Goal: Task Accomplishment & Management: Manage account settings

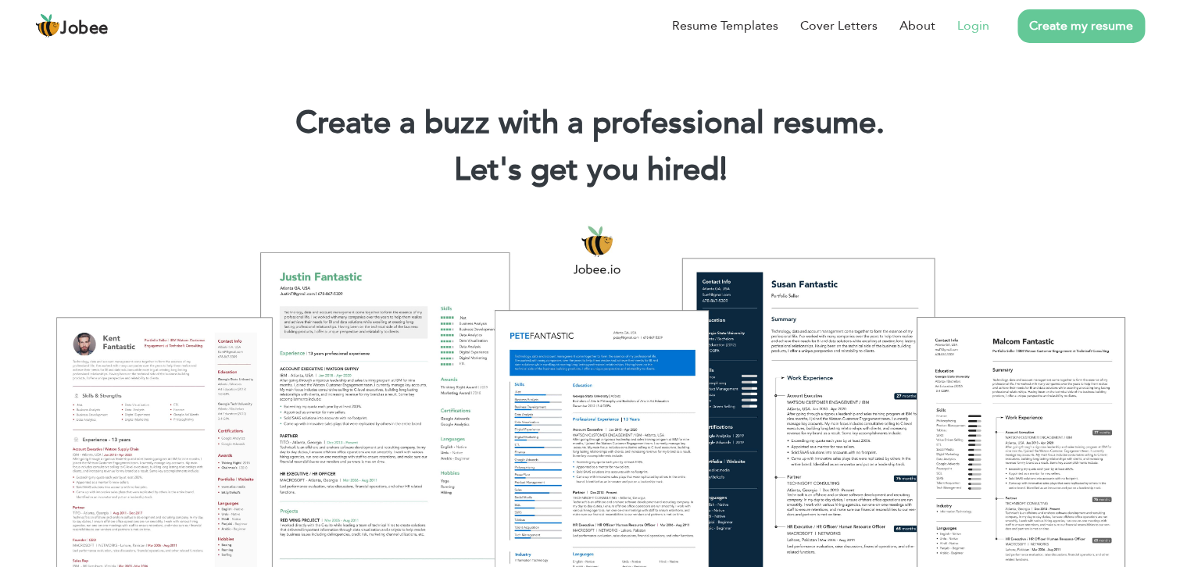
click at [984, 19] on link "Login" at bounding box center [973, 25] width 32 height 19
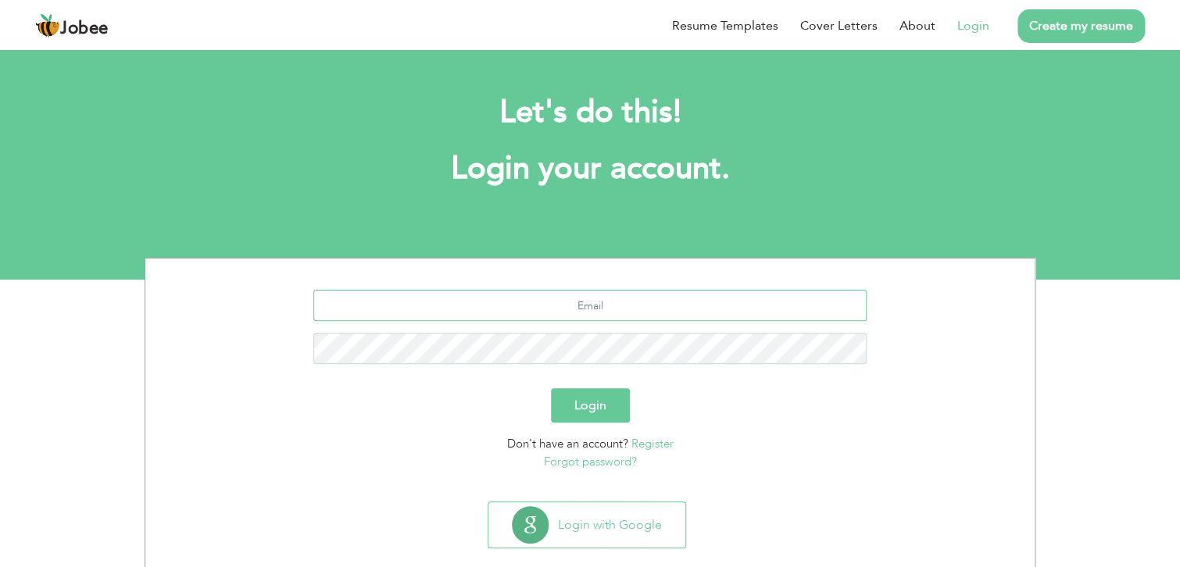
click at [694, 305] on input "text" at bounding box center [590, 305] width 554 height 31
click at [622, 462] on link "Forgot password?" at bounding box center [590, 462] width 93 height 16
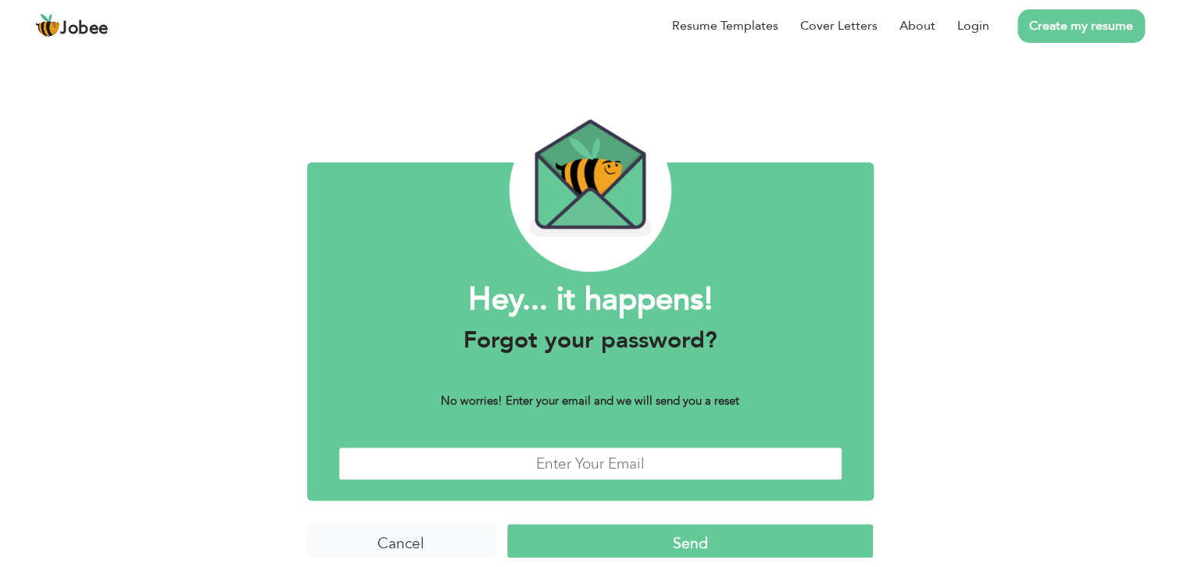
click at [655, 456] on input "text" at bounding box center [590, 464] width 504 height 34
type input "rkumar.kherajani@gmail.com"
click at [507, 524] on input "Send" at bounding box center [690, 541] width 366 height 34
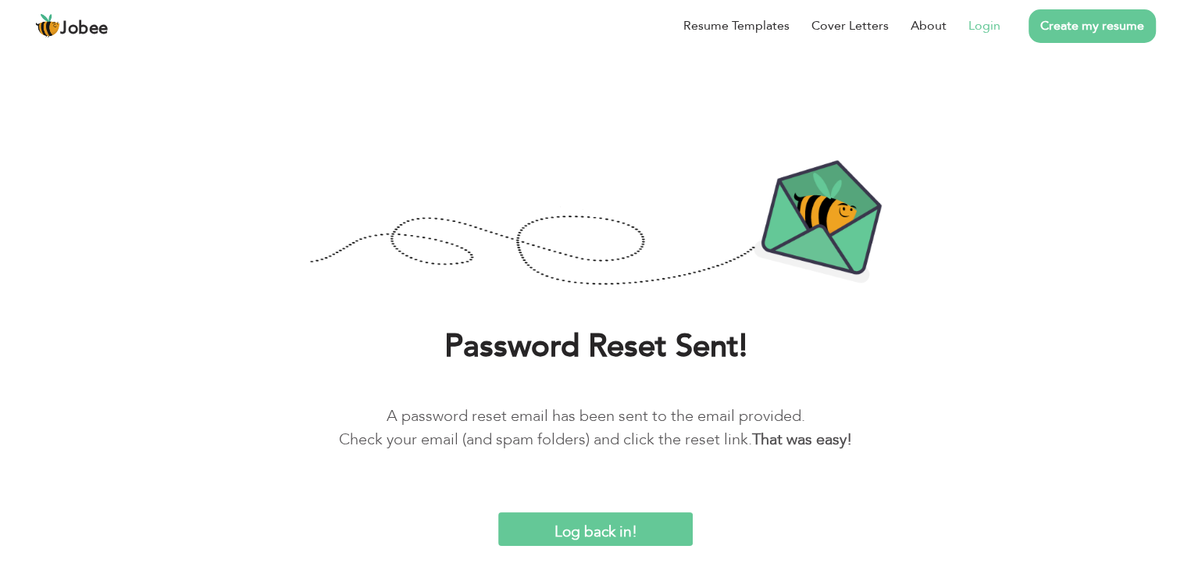
click at [991, 29] on link "Login" at bounding box center [985, 25] width 32 height 19
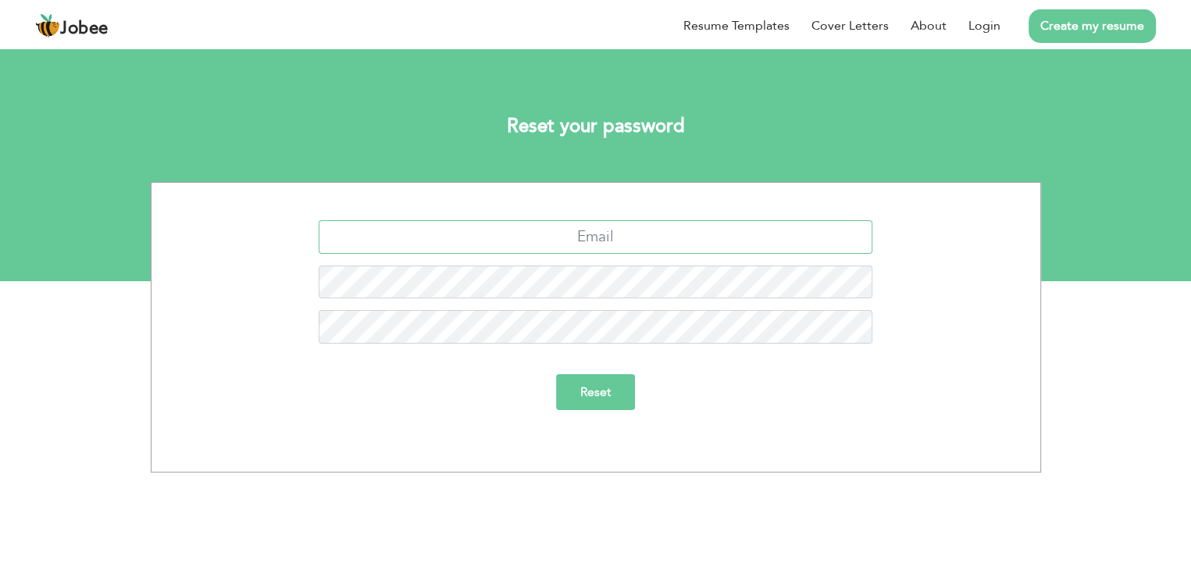
click at [666, 242] on input "text" at bounding box center [596, 237] width 554 height 34
type input "rkumar.kherajani@gmail.com"
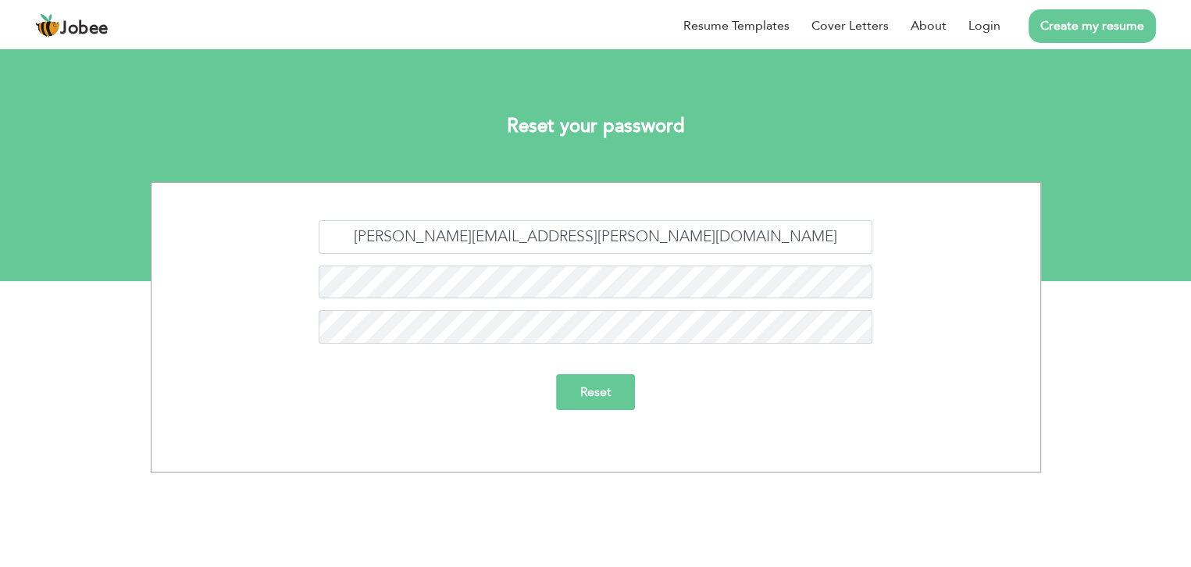
click at [590, 381] on input "Reset" at bounding box center [595, 392] width 79 height 36
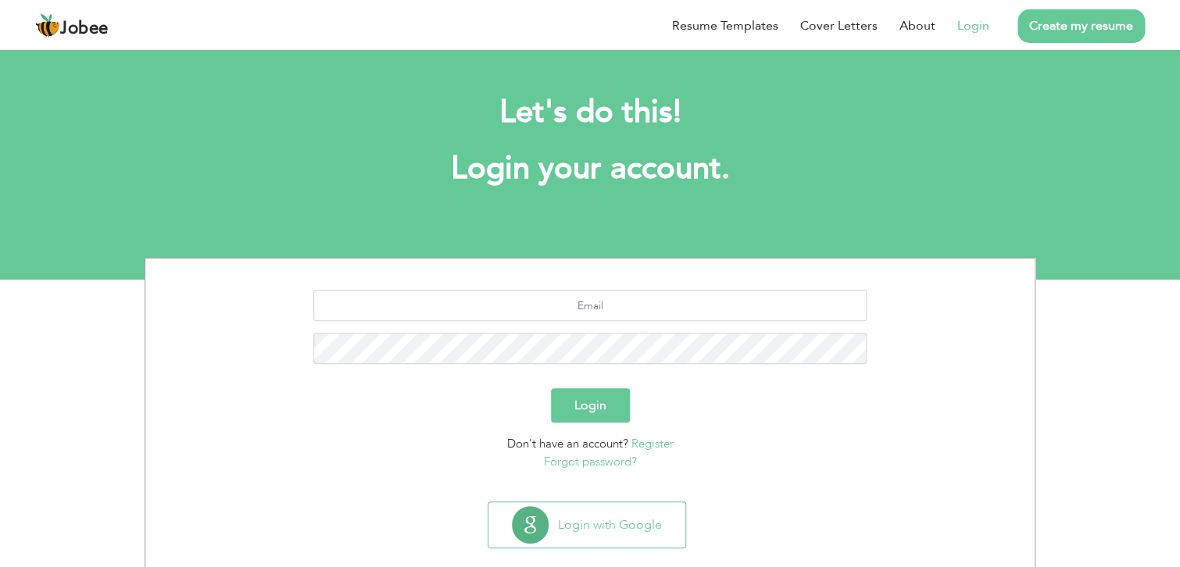
click at [629, 321] on div at bounding box center [590, 333] width 866 height 86
click at [632, 316] on input "text" at bounding box center [590, 305] width 554 height 31
type input "rkumar.kherajani@gmail.com"
click at [594, 409] on button "Login" at bounding box center [590, 405] width 79 height 34
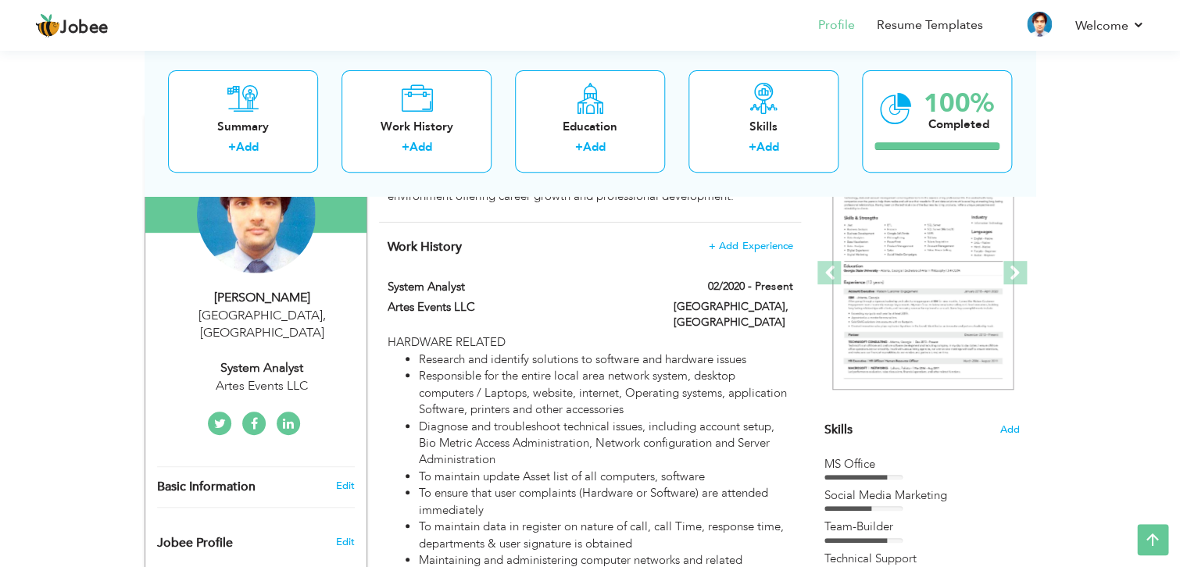
scroll to position [162, 0]
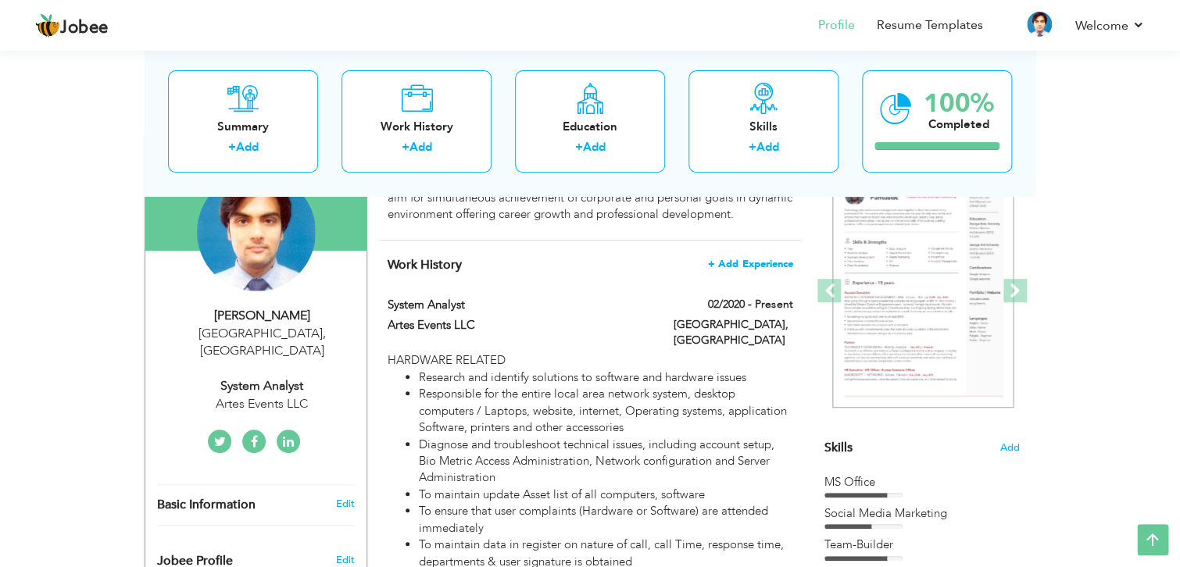
click at [758, 260] on span "+ Add Experience" at bounding box center [750, 264] width 84 height 11
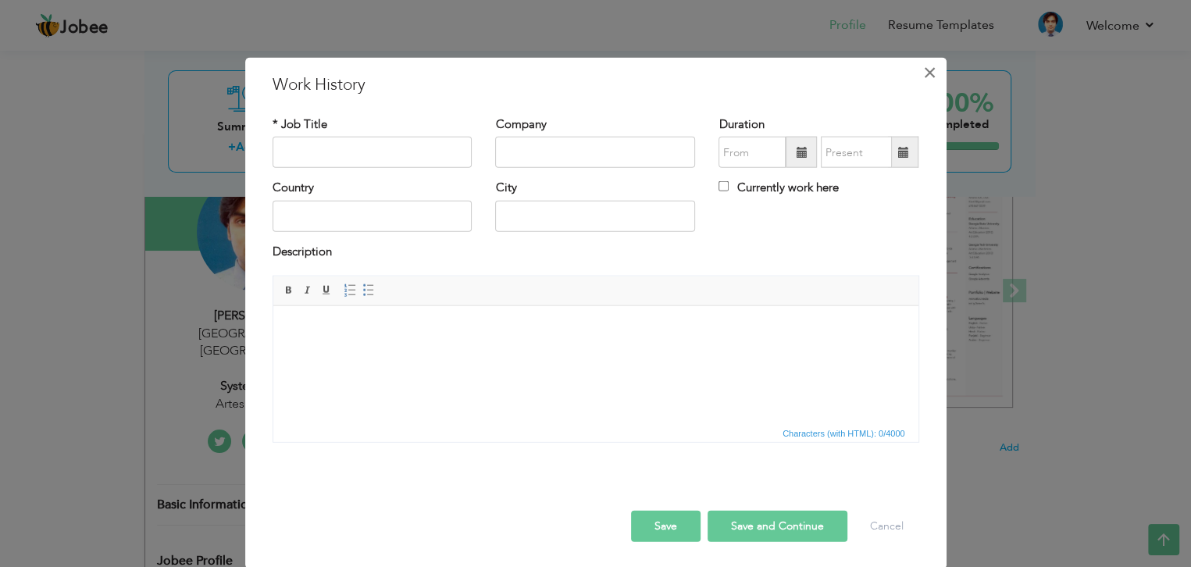
click at [923, 71] on span "×" at bounding box center [929, 73] width 13 height 28
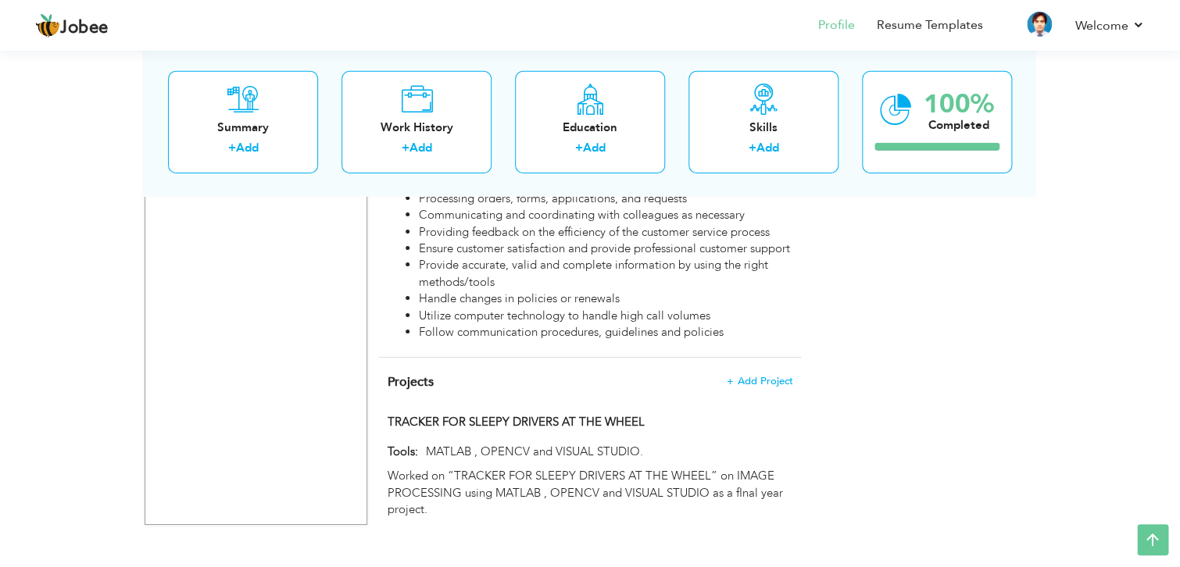
scroll to position [97, 0]
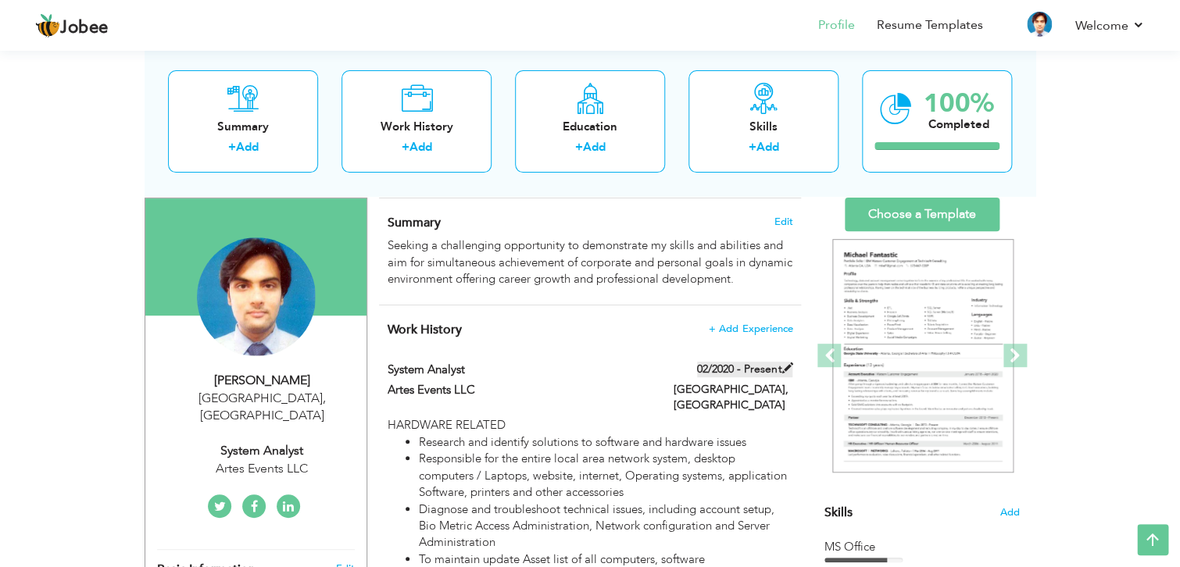
click at [787, 366] on span at bounding box center [786, 367] width 11 height 11
type input "System Analyst"
type input "Artes Events LLC"
type input "02/2020"
type input "[GEOGRAPHIC_DATA]"
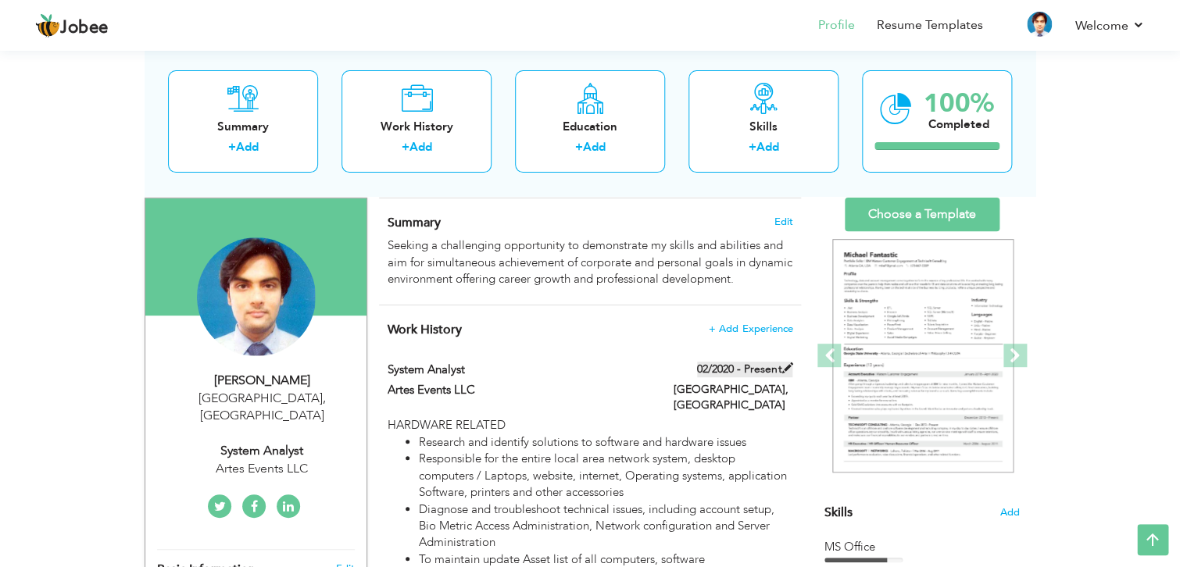
type input "[GEOGRAPHIC_DATA]"
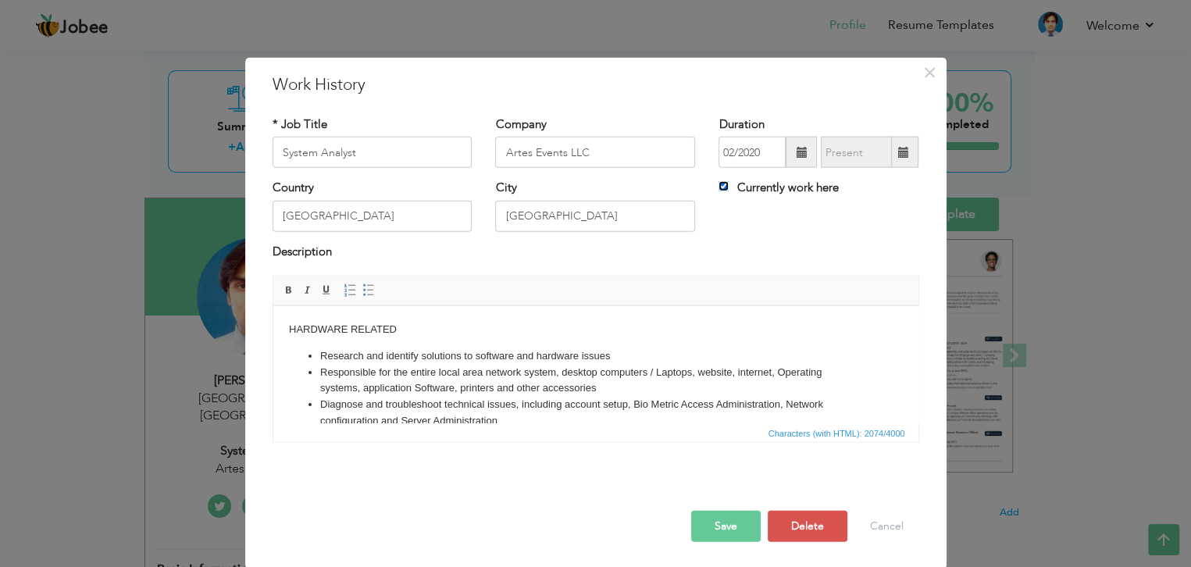
click at [719, 189] on input "Currently work here" at bounding box center [724, 186] width 10 height 10
checkbox input "false"
click at [901, 155] on span at bounding box center [903, 152] width 11 height 11
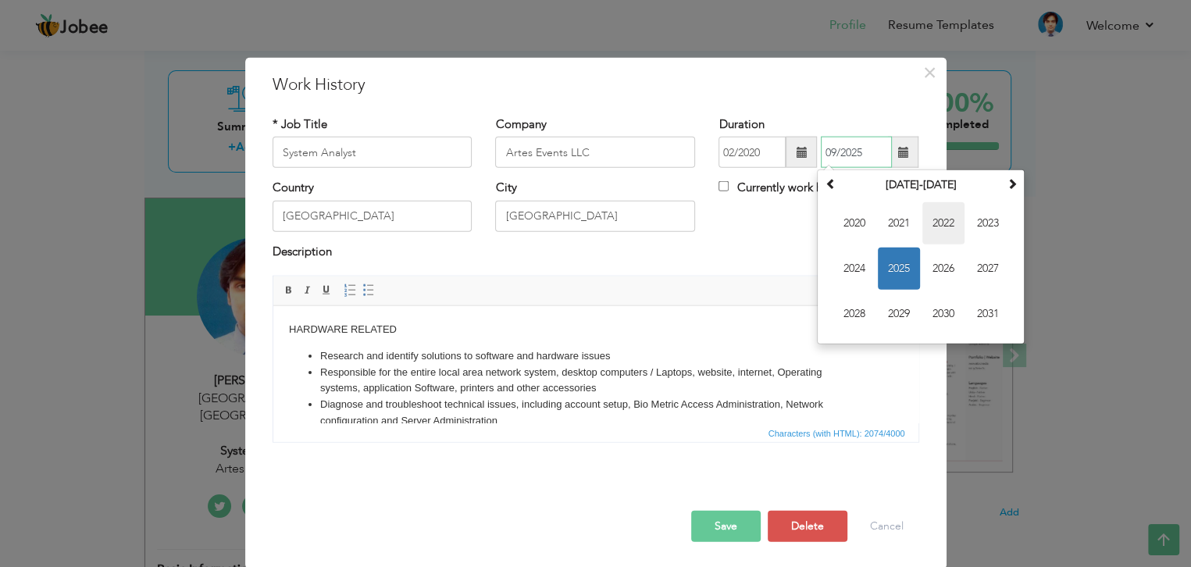
click at [947, 240] on span "2022" at bounding box center [944, 223] width 42 height 42
click at [843, 268] on span "May" at bounding box center [855, 269] width 42 height 42
type input "05/2022"
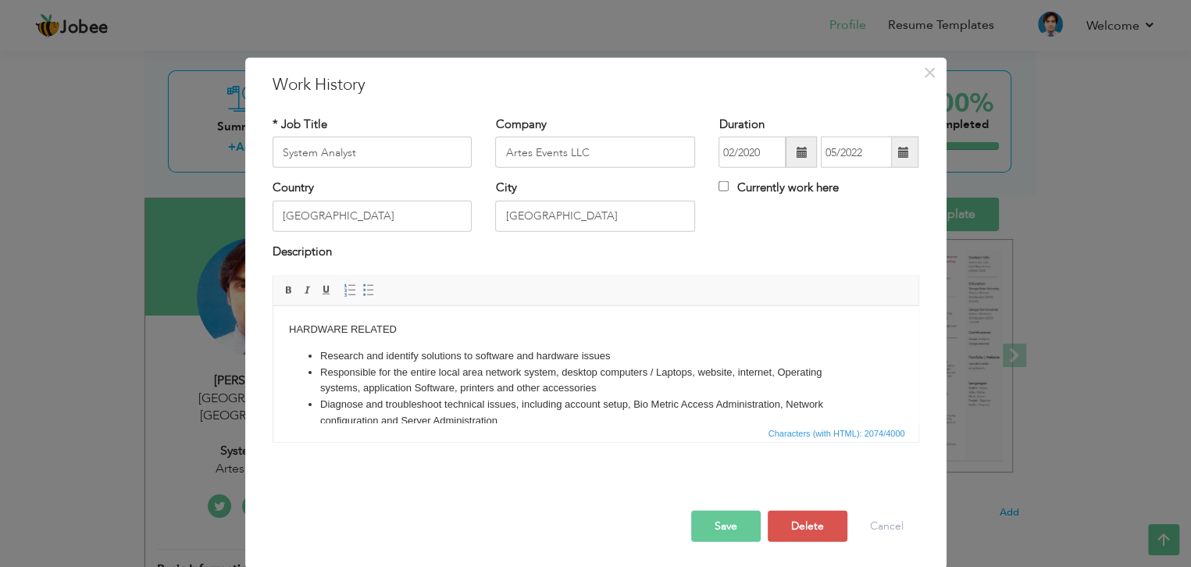
click at [733, 529] on button "Save" at bounding box center [726, 526] width 70 height 31
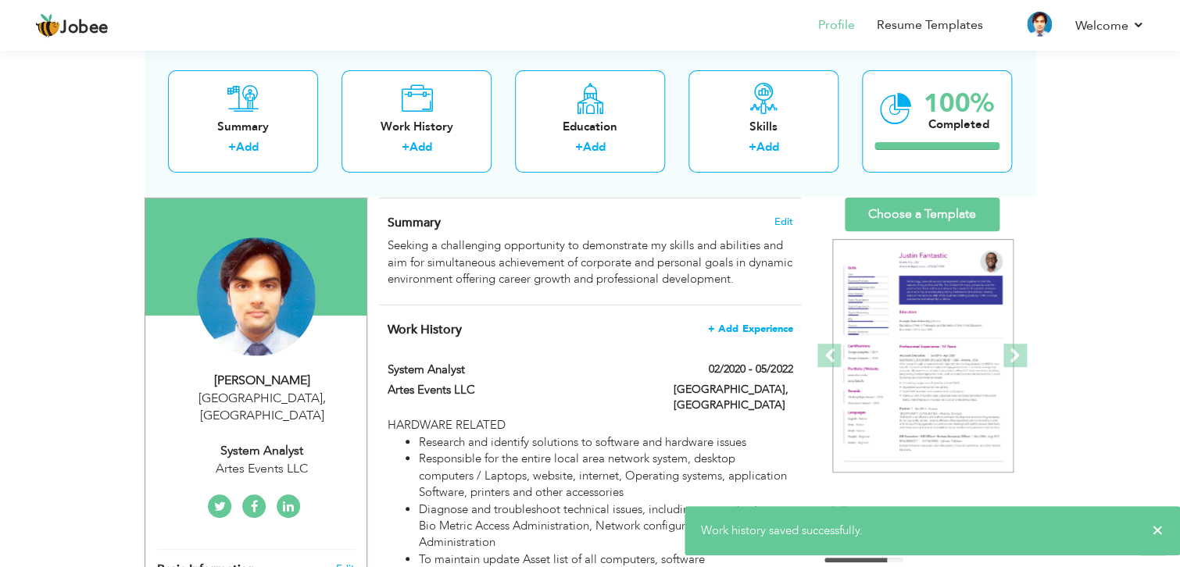
click at [769, 330] on span "+ Add Experience" at bounding box center [750, 328] width 84 height 11
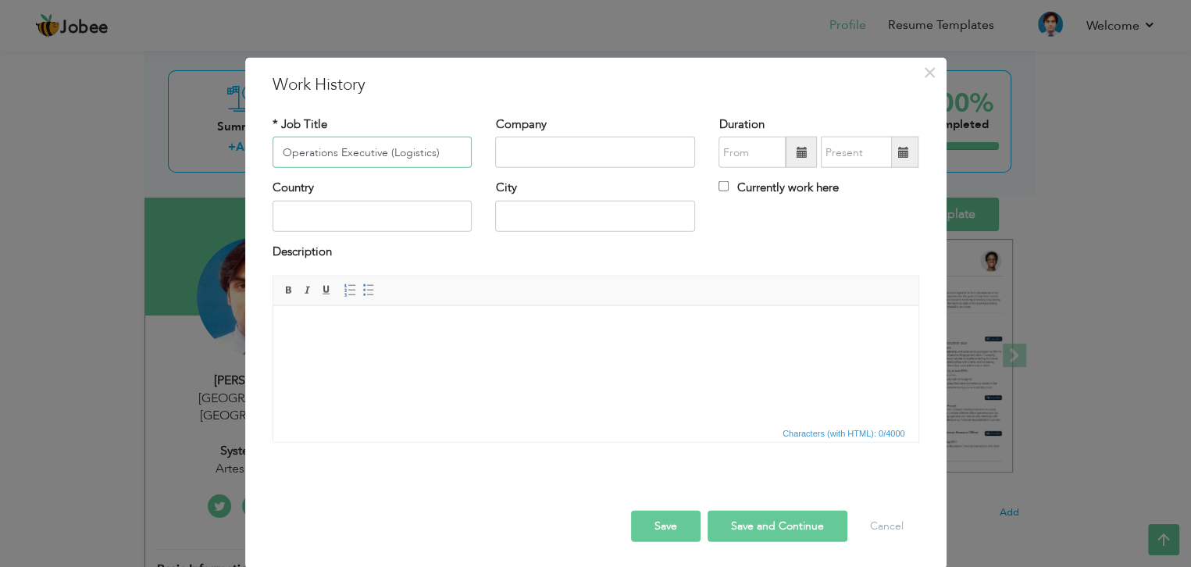
type input "Operations Executive (Logistics)"
click at [529, 146] on input "text" at bounding box center [595, 152] width 200 height 31
paste input "Logistics FZE"
type input "Terminal Logistics FZE"
click at [786, 158] on span at bounding box center [801, 152] width 31 height 31
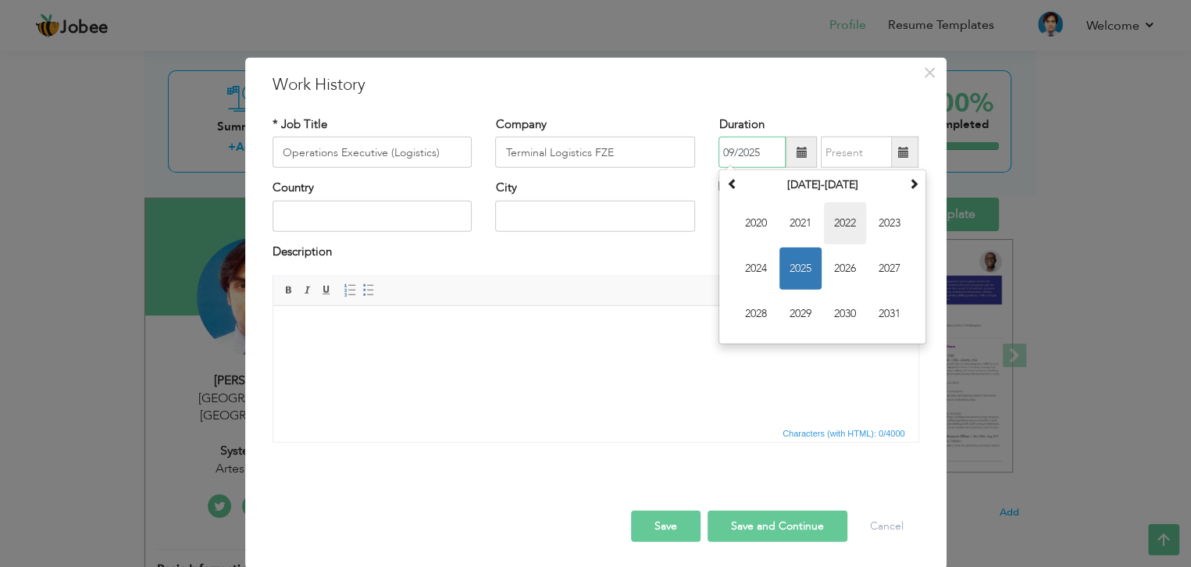
click at [845, 234] on span "2022" at bounding box center [845, 223] width 42 height 42
click at [876, 235] on span "Apr" at bounding box center [890, 223] width 42 height 42
type input "04/2022"
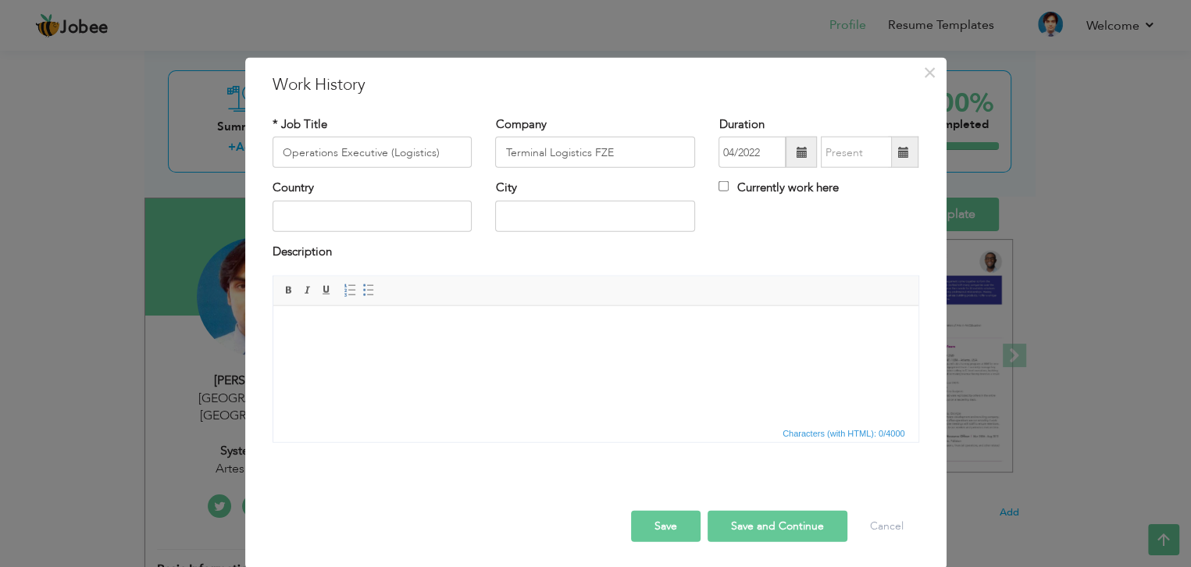
click at [899, 160] on span at bounding box center [903, 152] width 30 height 31
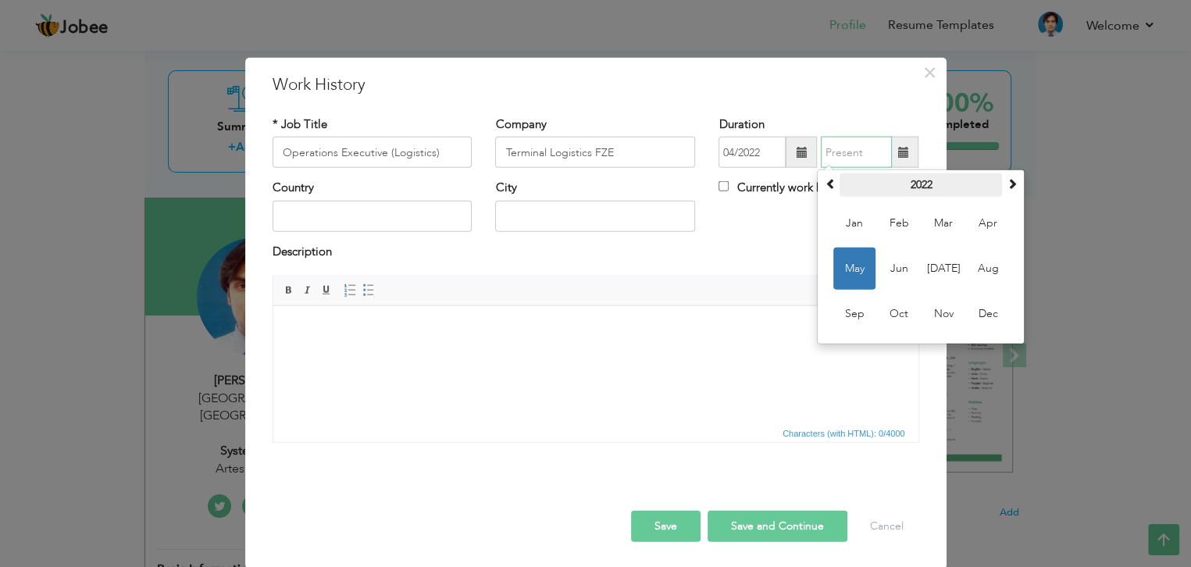
click at [900, 184] on th "2022" at bounding box center [921, 184] width 162 height 23
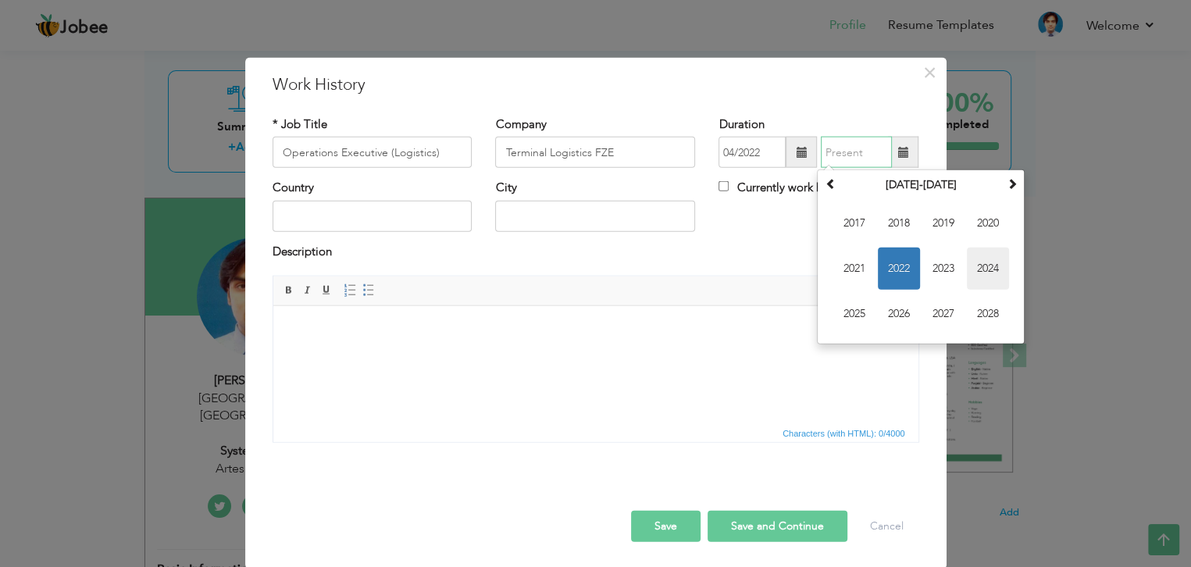
click at [980, 270] on span "2024" at bounding box center [988, 269] width 42 height 42
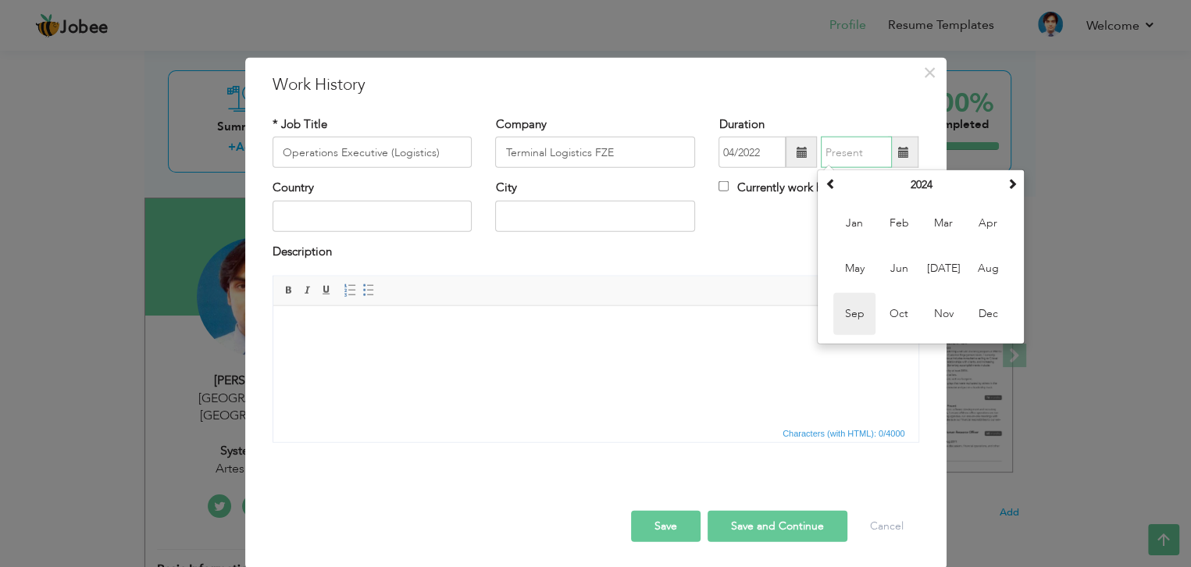
click at [859, 321] on span "Sep" at bounding box center [855, 314] width 42 height 42
type input "09/2024"
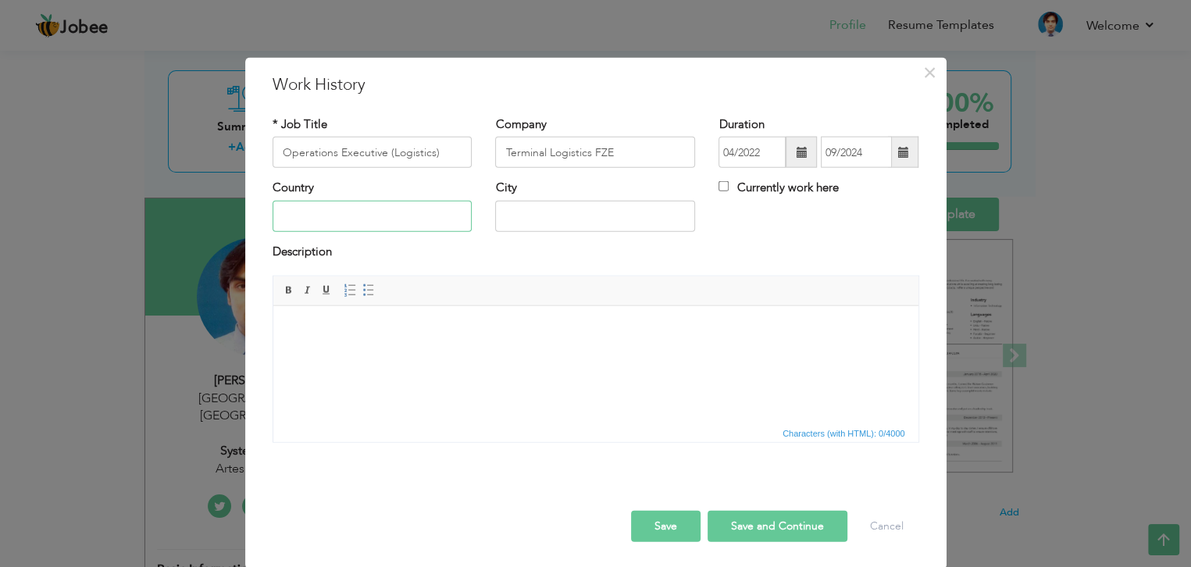
click at [430, 225] on input "text" at bounding box center [373, 215] width 200 height 31
type input "U"
click at [578, 226] on input "text" at bounding box center [595, 215] width 200 height 31
click at [547, 218] on input "[GEOGRAPHIC_DATA] - [GEOGRAPHIC_DATA]" at bounding box center [595, 215] width 200 height 31
type input "[GEOGRAPHIC_DATA] - [GEOGRAPHIC_DATA]"
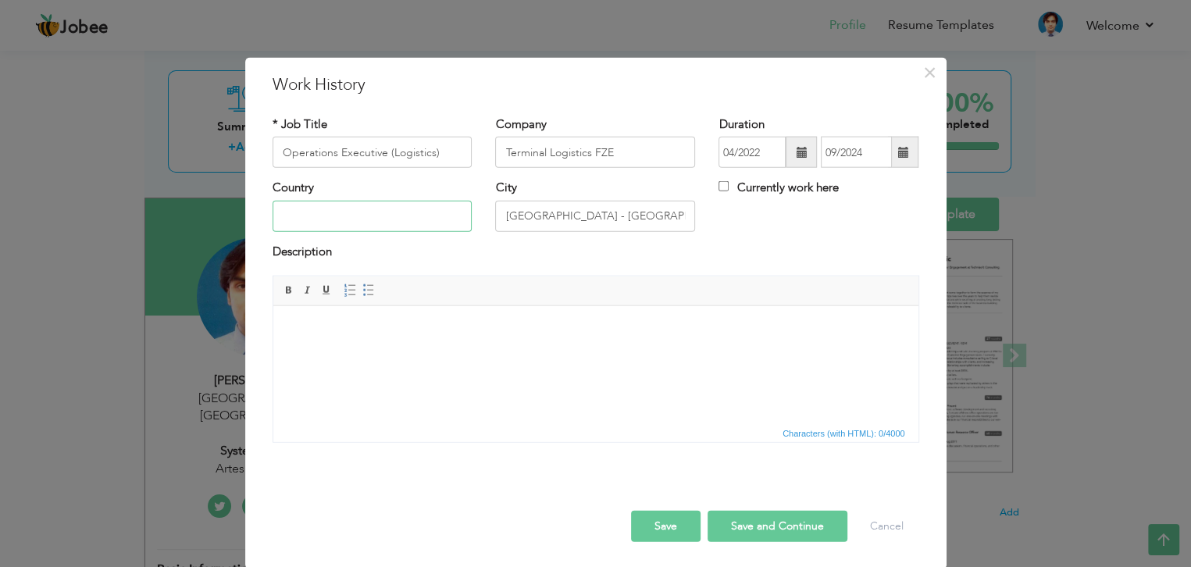
click at [412, 216] on input "text" at bounding box center [373, 215] width 200 height 31
paste input "[GEOGRAPHIC_DATA]"
type input "[GEOGRAPHIC_DATA]"
click at [423, 353] on html at bounding box center [595, 329] width 645 height 48
click at [646, 522] on button "Save" at bounding box center [666, 526] width 70 height 31
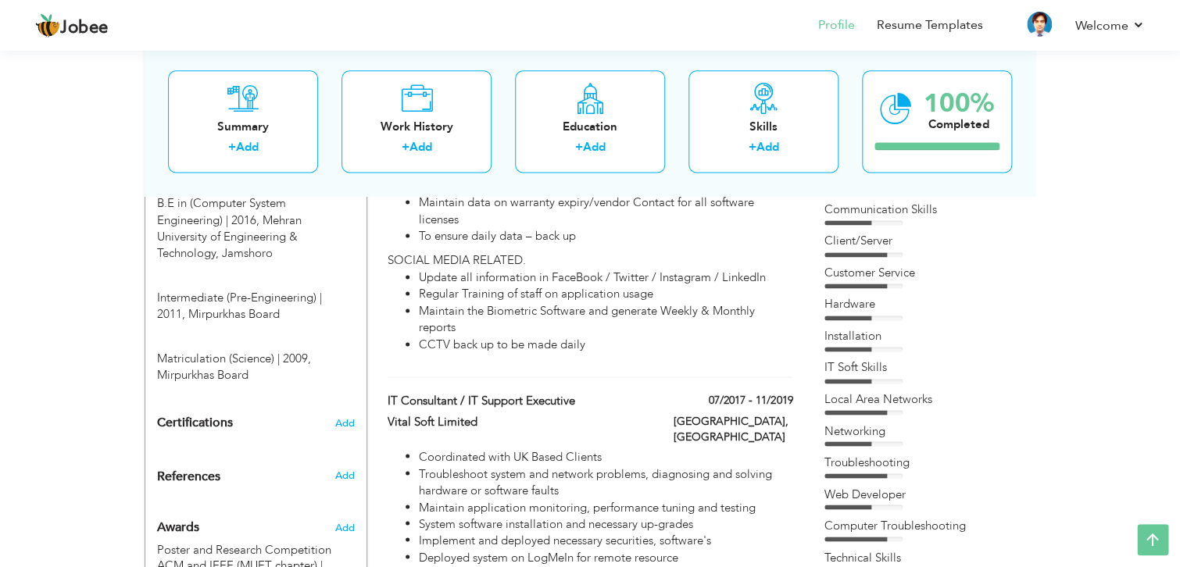
scroll to position [84, 0]
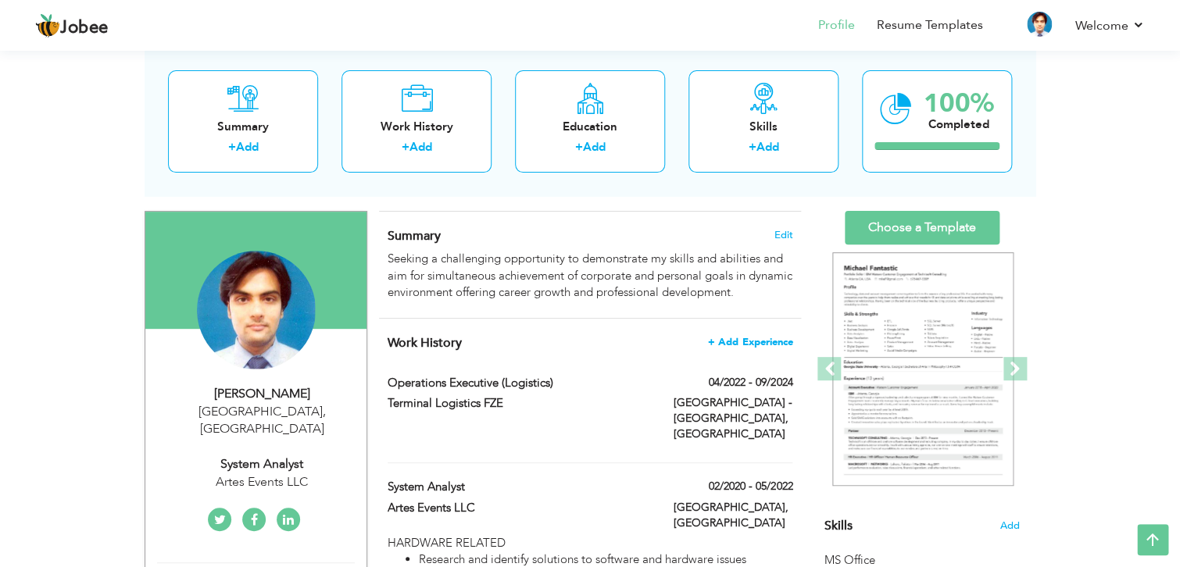
click at [783, 345] on span "+ Add Experience" at bounding box center [750, 342] width 84 height 11
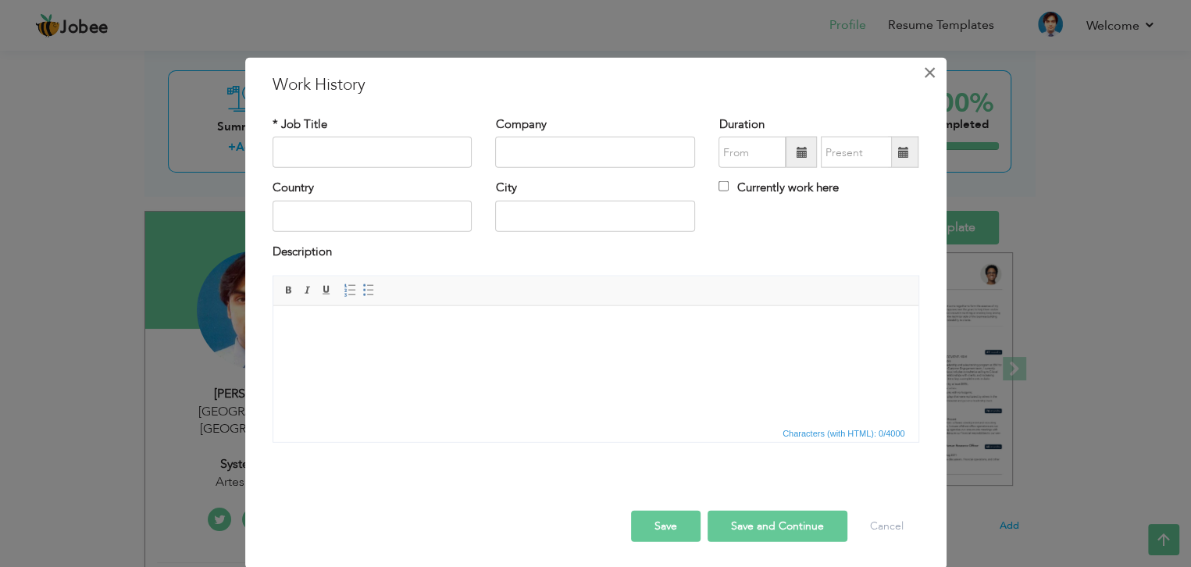
click at [923, 77] on span "×" at bounding box center [929, 73] width 13 height 28
